Goal: Check status: Check status

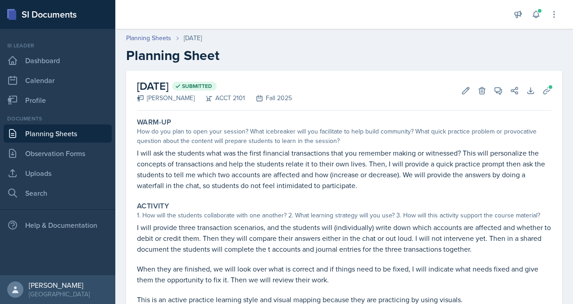
click at [60, 135] on link "Planning Sheets" at bounding box center [58, 133] width 108 height 18
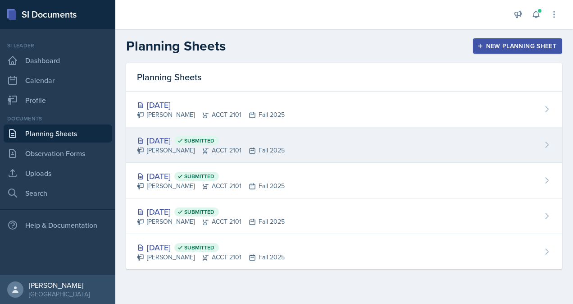
click at [191, 139] on div "[DATE] Submitted" at bounding box center [211, 140] width 148 height 12
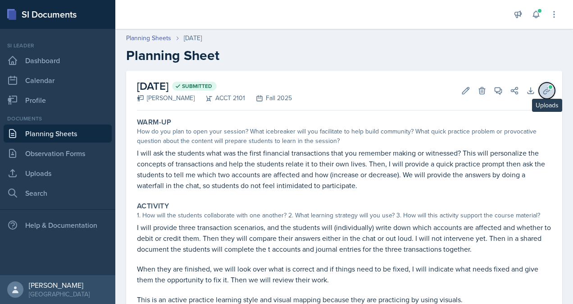
click at [544, 90] on icon at bounding box center [547, 90] width 7 height 7
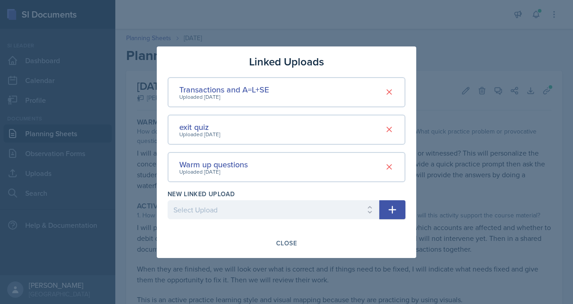
click at [188, 131] on div "Uploaded [DATE]" at bounding box center [199, 134] width 41 height 8
click at [189, 127] on div "exit quiz" at bounding box center [199, 127] width 41 height 12
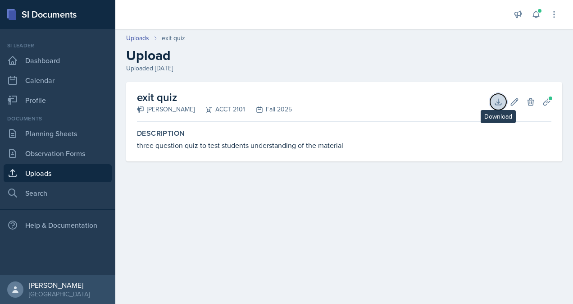
click at [501, 102] on icon at bounding box center [498, 101] width 9 height 9
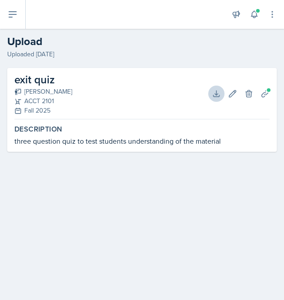
click at [88, 54] on div "Uploaded [DATE]" at bounding box center [142, 54] width 270 height 9
